Goal: Find contact information: Find contact information

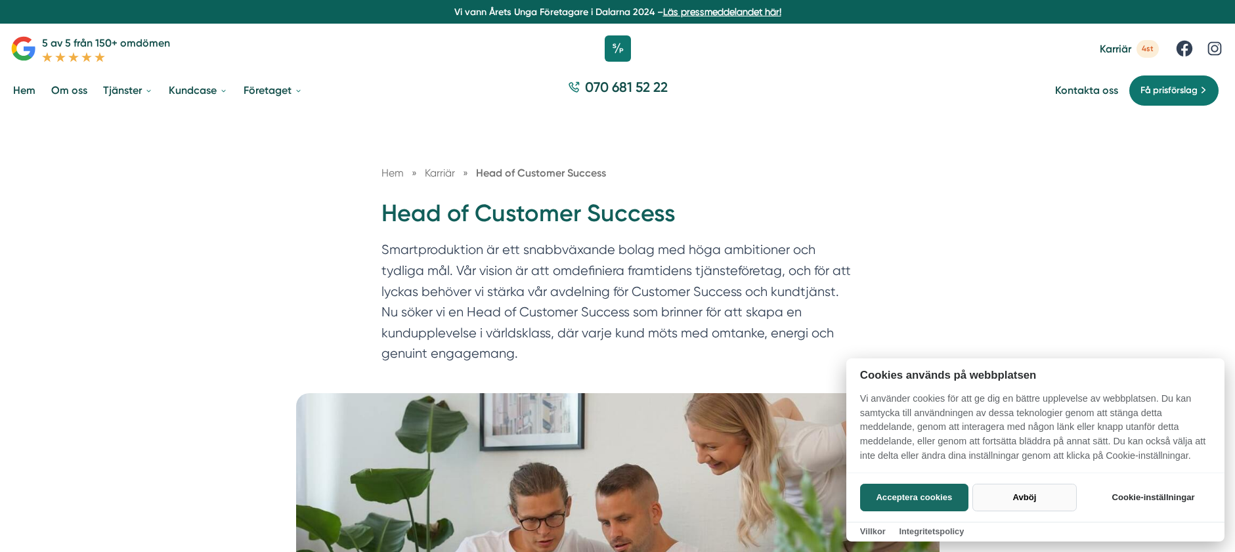
click at [1034, 500] on button "Avböj" at bounding box center [1025, 498] width 104 height 28
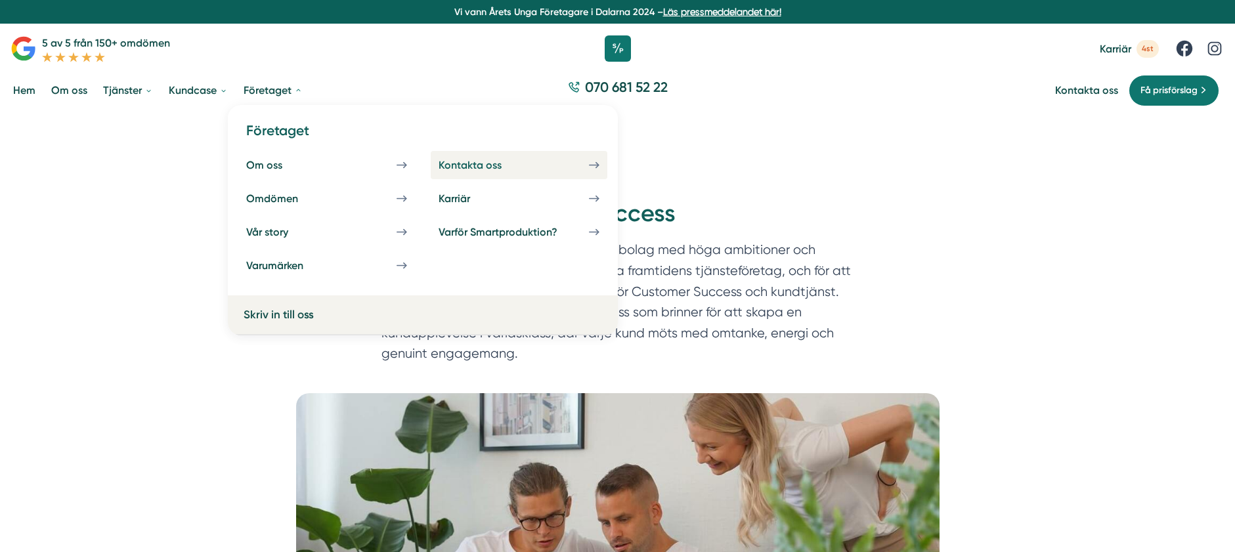
click at [478, 165] on div "Kontakta oss" at bounding box center [486, 165] width 95 height 12
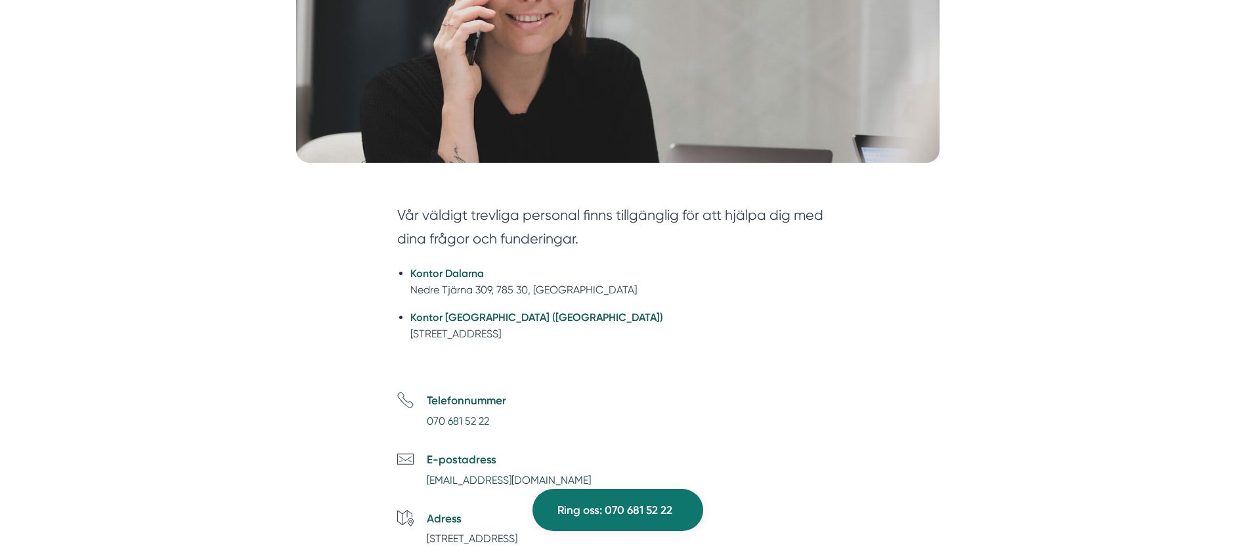
scroll to position [465, 0]
